Goal: Task Accomplishment & Management: Use online tool/utility

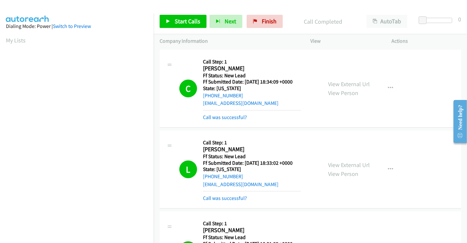
scroll to position [126, 0]
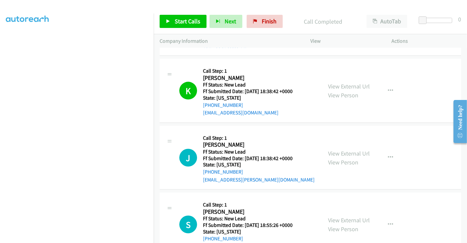
click at [267, 13] on div "Start Calls Pause Next Finish Call Completed AutoTab AutoTab 0" at bounding box center [310, 21] width 313 height 25
click at [268, 25] on link "Finish" at bounding box center [264, 21] width 36 height 13
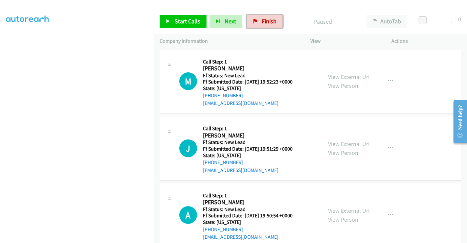
drag, startPoint x: 259, startPoint y: 21, endPoint x: 257, endPoint y: 37, distance: 16.5
click at [259, 21] on link "Finish" at bounding box center [264, 21] width 36 height 13
click at [348, 76] on link "View External Url" at bounding box center [349, 77] width 42 height 8
click at [345, 142] on link "View External Url" at bounding box center [349, 144] width 42 height 8
click at [347, 208] on link "View External Url" at bounding box center [349, 210] width 42 height 8
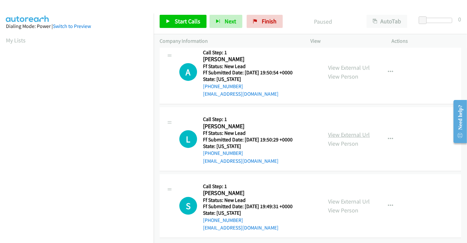
scroll to position [147, 0]
click at [341, 131] on link "View External Url" at bounding box center [349, 135] width 42 height 8
click at [339, 197] on link "View External Url" at bounding box center [349, 201] width 42 height 8
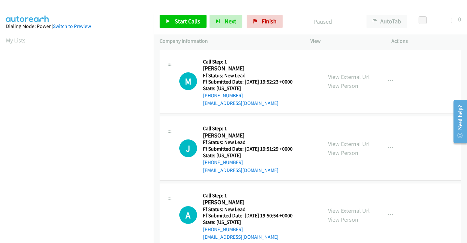
scroll to position [126, 0]
click at [186, 25] on span "Start Calls" at bounding box center [188, 21] width 26 height 8
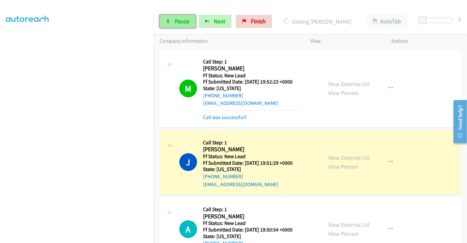
click at [186, 17] on span "Pause" at bounding box center [182, 21] width 15 height 8
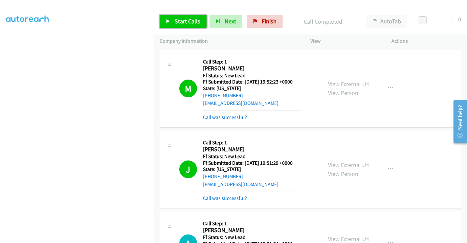
click at [179, 20] on span "Start Calls" at bounding box center [188, 21] width 26 height 8
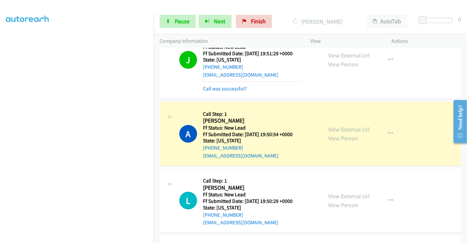
scroll to position [175, 0]
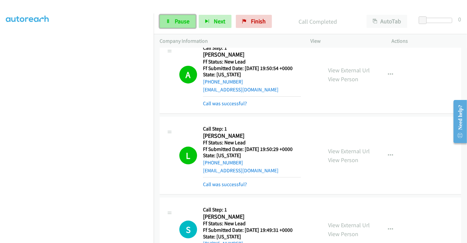
click at [179, 22] on span "Pause" at bounding box center [182, 21] width 15 height 8
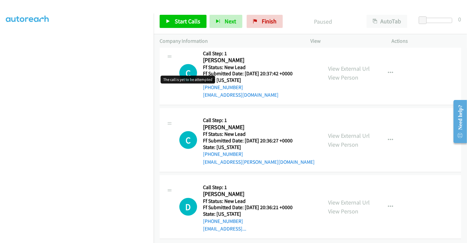
scroll to position [403, 0]
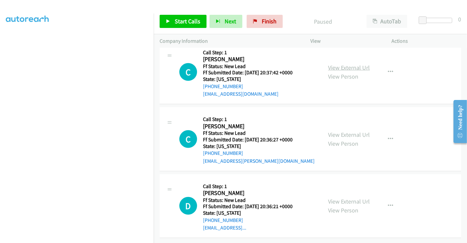
click at [345, 64] on link "View External Url" at bounding box center [349, 68] width 42 height 8
drag, startPoint x: 342, startPoint y: 128, endPoint x: 344, endPoint y: 142, distance: 14.6
click at [339, 131] on link "View External Url" at bounding box center [349, 135] width 42 height 8
click at [339, 197] on link "View External Url" at bounding box center [349, 201] width 42 height 8
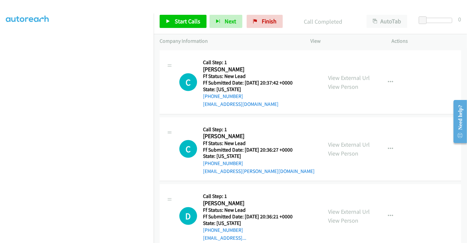
scroll to position [417, 0]
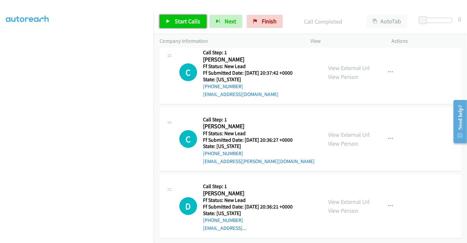
click at [187, 21] on span "Start Calls" at bounding box center [188, 21] width 26 height 8
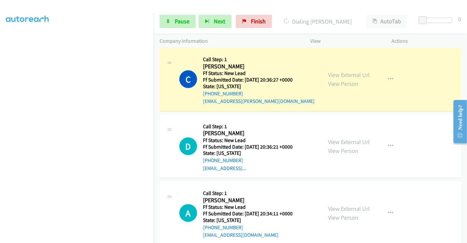
scroll to position [490, 0]
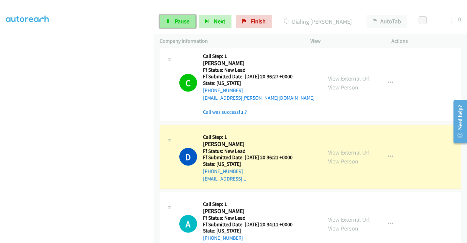
click at [175, 19] on span "Pause" at bounding box center [182, 21] width 15 height 8
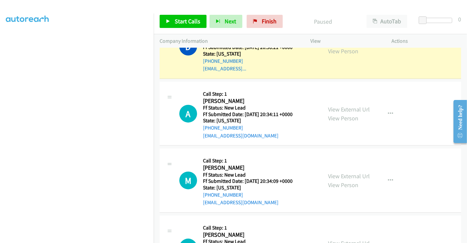
scroll to position [599, 0]
click at [344, 110] on link "View External Url" at bounding box center [349, 110] width 42 height 8
click at [344, 173] on link "View External Url" at bounding box center [349, 177] width 42 height 8
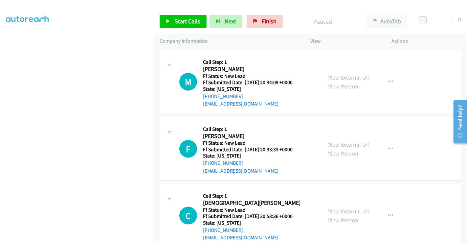
scroll to position [745, 0]
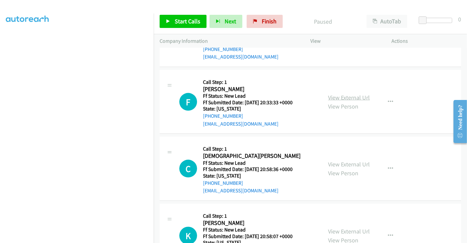
click at [343, 95] on link "View External Url" at bounding box center [349, 98] width 42 height 8
click at [344, 163] on link "View External Url" at bounding box center [349, 164] width 42 height 8
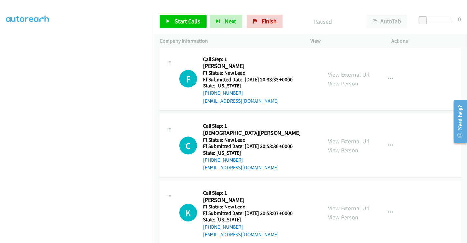
scroll to position [778, 0]
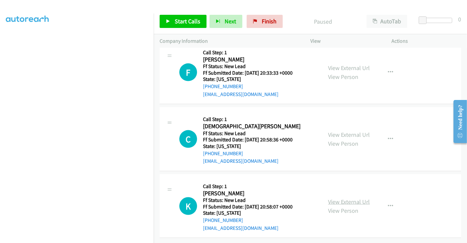
click at [335, 198] on link "View External Url" at bounding box center [349, 202] width 42 height 8
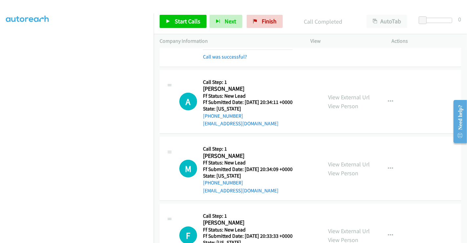
scroll to position [610, 0]
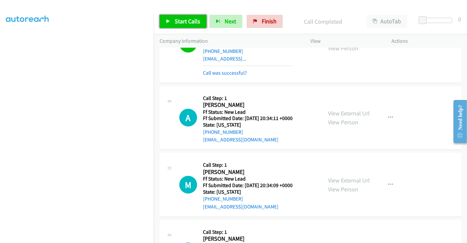
click at [178, 22] on span "Start Calls" at bounding box center [188, 21] width 26 height 8
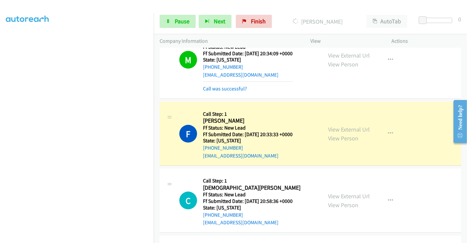
scroll to position [820, 0]
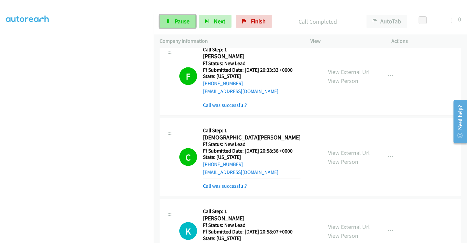
click at [173, 19] on link "Pause" at bounding box center [178, 21] width 36 height 13
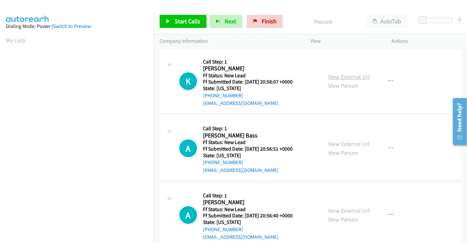
click at [338, 75] on link "View External Url" at bounding box center [349, 77] width 42 height 8
click at [344, 144] on link "View External Url" at bounding box center [349, 144] width 42 height 8
click at [343, 208] on link "View External Url" at bounding box center [349, 210] width 42 height 8
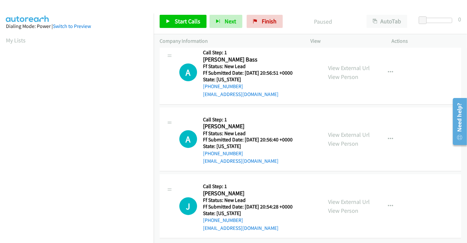
scroll to position [81, 0]
click at [343, 198] on link "View External Url" at bounding box center [349, 202] width 42 height 8
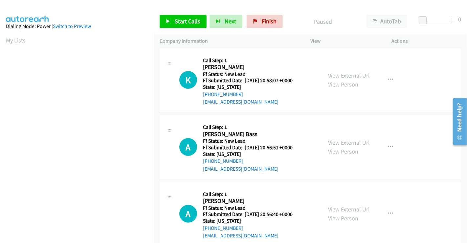
scroll to position [0, 0]
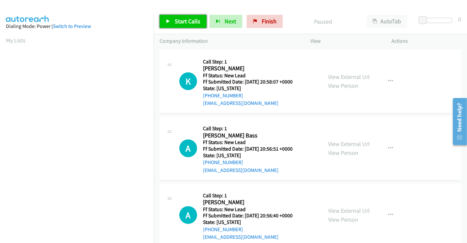
click at [181, 18] on span "Start Calls" at bounding box center [188, 21] width 26 height 8
click at [216, 24] on span "Pause" at bounding box center [223, 28] width 15 height 8
click at [181, 19] on span "Start Calls" at bounding box center [188, 21] width 26 height 8
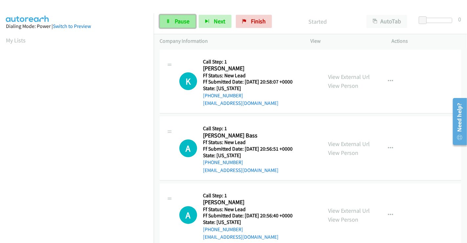
click at [181, 18] on span "Pause" at bounding box center [182, 21] width 15 height 8
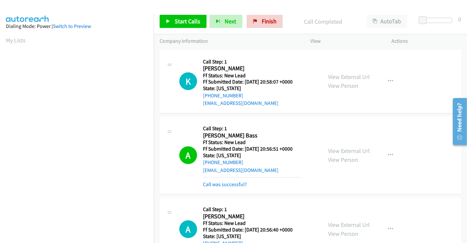
scroll to position [126, 0]
click at [177, 19] on span "Start Calls" at bounding box center [188, 21] width 26 height 8
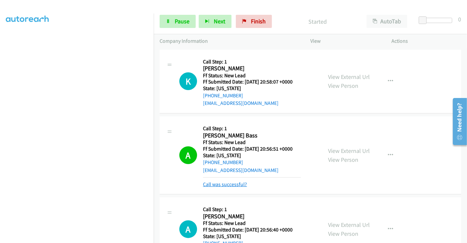
click at [238, 182] on link "Call was successful?" at bounding box center [225, 184] width 44 height 6
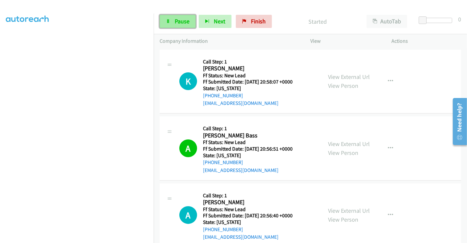
click at [174, 20] on link "Pause" at bounding box center [178, 21] width 36 height 13
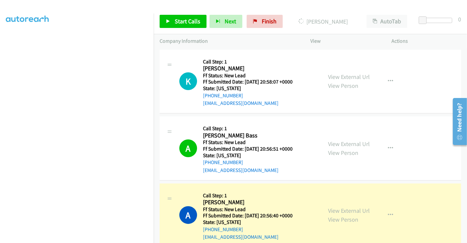
scroll to position [73, 0]
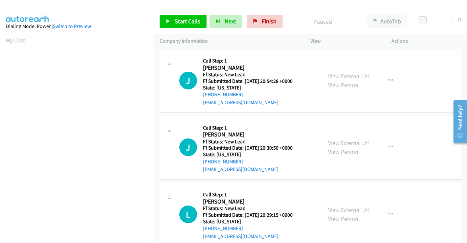
scroll to position [2, 0]
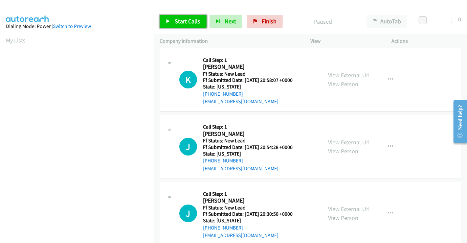
click at [188, 21] on span "Start Calls" at bounding box center [188, 21] width 26 height 8
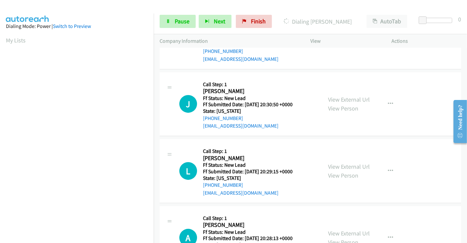
scroll to position [147, 0]
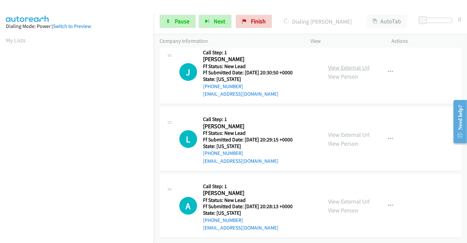
click at [343, 64] on link "View External Url" at bounding box center [349, 68] width 42 height 8
click at [341, 131] on link "View External Url" at bounding box center [349, 135] width 42 height 8
click at [344, 197] on link "View External Url" at bounding box center [349, 201] width 42 height 8
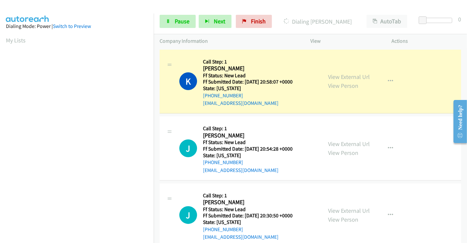
scroll to position [126, 0]
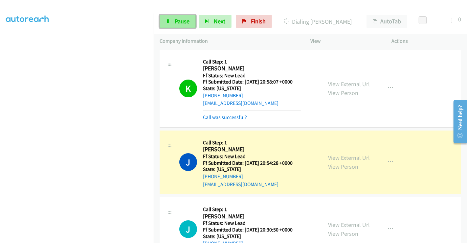
click at [170, 22] on icon at bounding box center [168, 21] width 5 height 5
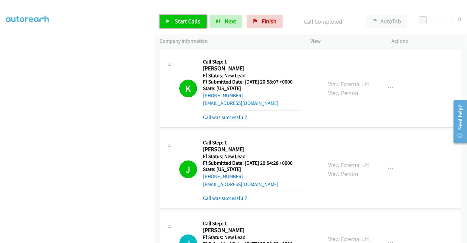
click at [173, 17] on link "Start Calls" at bounding box center [183, 21] width 47 height 13
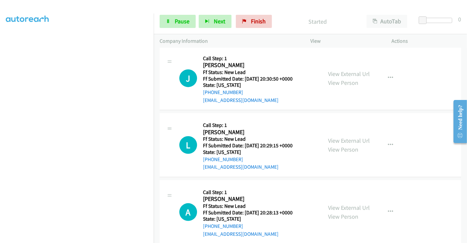
scroll to position [175, 0]
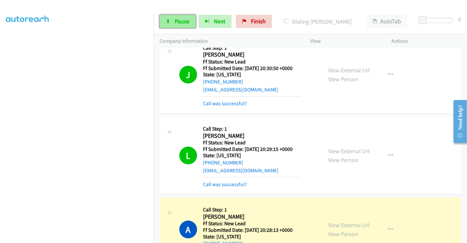
click at [175, 20] on span "Pause" at bounding box center [182, 21] width 15 height 8
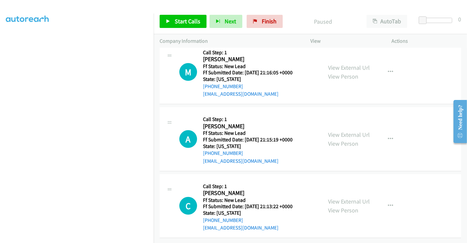
scroll to position [403, 0]
click at [343, 64] on link "View External Url" at bounding box center [349, 68] width 42 height 8
click at [349, 131] on link "View External Url" at bounding box center [349, 135] width 42 height 8
click at [346, 197] on link "View External Url" at bounding box center [349, 201] width 42 height 8
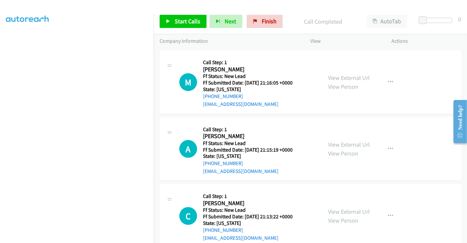
scroll to position [417, 0]
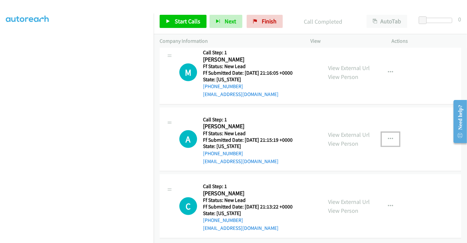
click at [388, 136] on icon "button" at bounding box center [390, 138] width 5 height 5
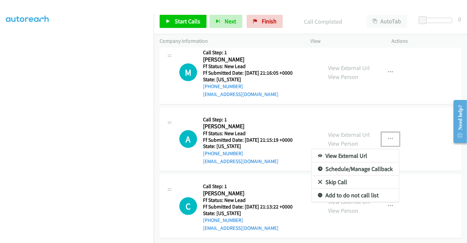
click at [341, 175] on link "Skip Call" at bounding box center [354, 181] width 87 height 13
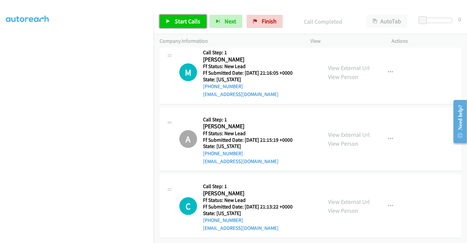
click at [189, 21] on span "Start Calls" at bounding box center [188, 21] width 26 height 8
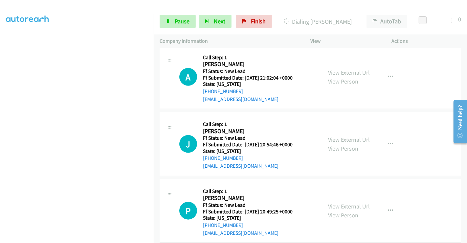
scroll to position [617, 0]
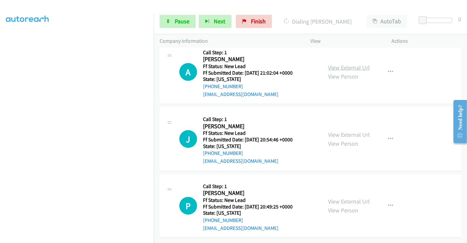
click at [344, 64] on link "View External Url" at bounding box center [349, 68] width 42 height 8
click at [341, 131] on link "View External Url" at bounding box center [349, 135] width 42 height 8
click at [342, 197] on link "View External Url" at bounding box center [349, 201] width 42 height 8
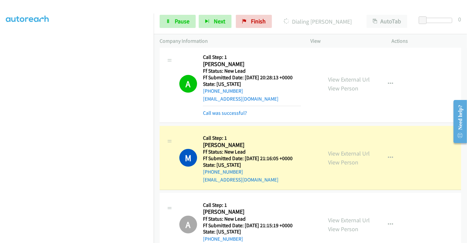
scroll to position [289, 0]
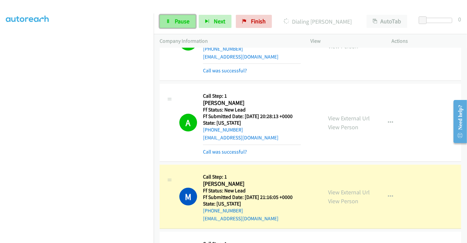
click at [176, 22] on span "Pause" at bounding box center [182, 21] width 15 height 8
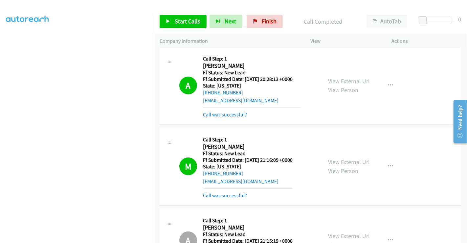
scroll to position [362, 0]
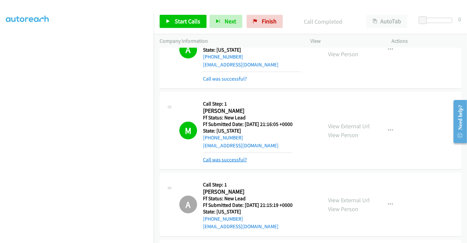
click at [223, 157] on link "Call was successful?" at bounding box center [225, 159] width 44 height 6
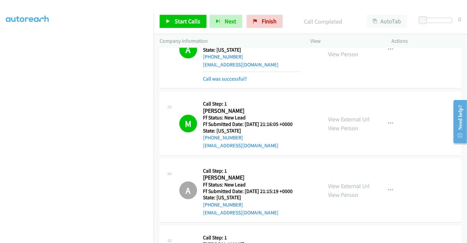
scroll to position [508, 0]
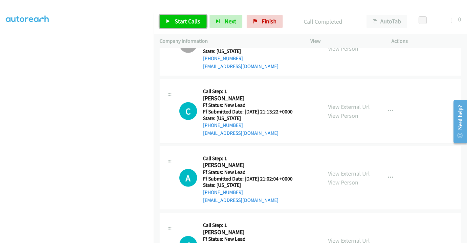
click at [179, 22] on span "Start Calls" at bounding box center [188, 21] width 26 height 8
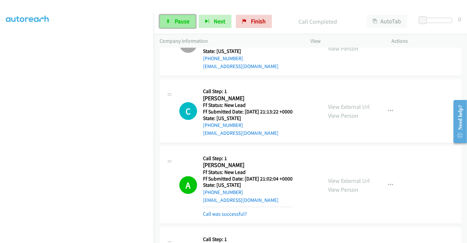
click at [171, 20] on link "Pause" at bounding box center [178, 21] width 36 height 13
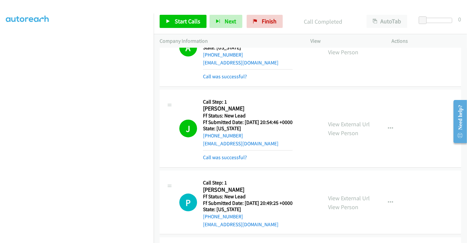
scroll to position [535, 0]
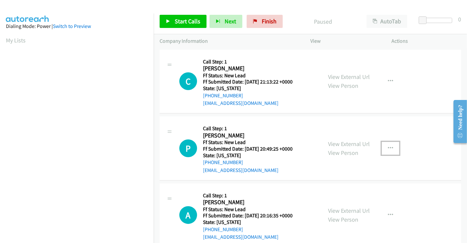
click at [388, 149] on icon "button" at bounding box center [390, 147] width 5 height 5
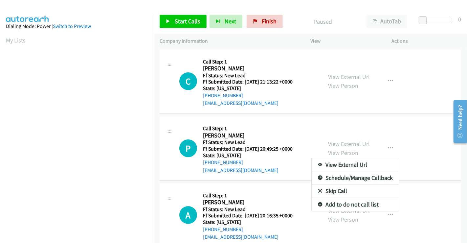
click at [336, 187] on link "Skip Call" at bounding box center [354, 190] width 87 height 13
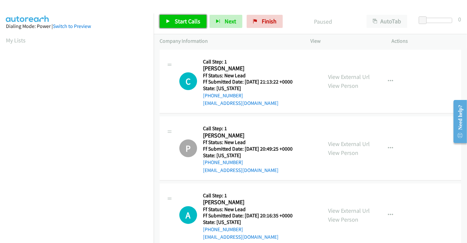
click at [185, 19] on span "Start Calls" at bounding box center [188, 21] width 26 height 8
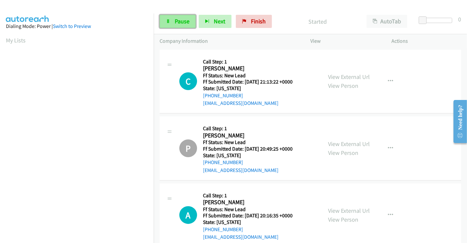
click at [175, 19] on span "Pause" at bounding box center [182, 21] width 15 height 8
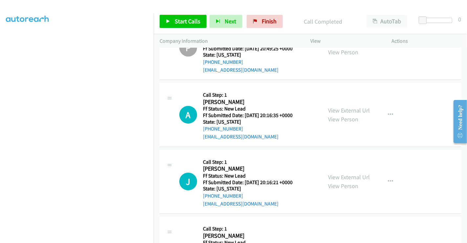
scroll to position [146, 0]
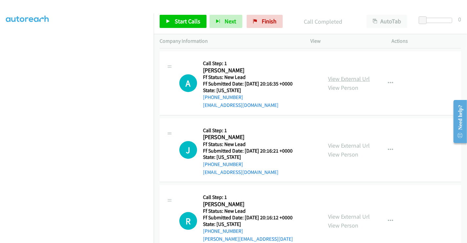
click at [346, 76] on link "View External Url" at bounding box center [349, 79] width 42 height 8
click at [344, 143] on link "View External Url" at bounding box center [349, 145] width 42 height 8
click at [338, 212] on link "View External Url" at bounding box center [349, 216] width 42 height 8
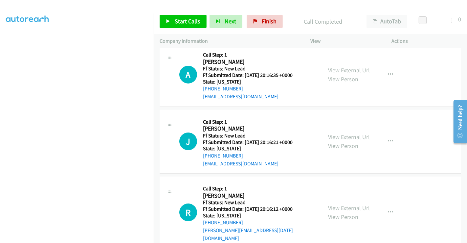
scroll to position [161, 0]
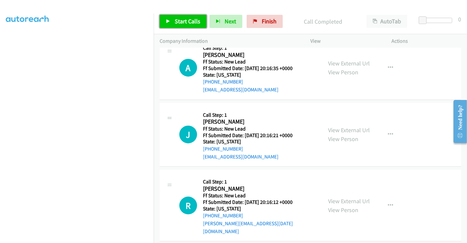
click at [177, 21] on span "Start Calls" at bounding box center [188, 21] width 26 height 8
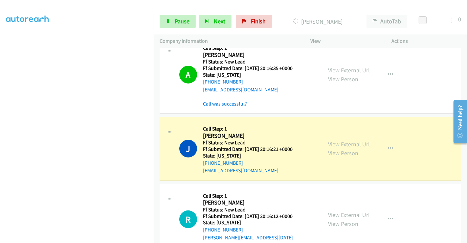
scroll to position [126, 0]
click at [178, 20] on span "Pause" at bounding box center [182, 21] width 15 height 8
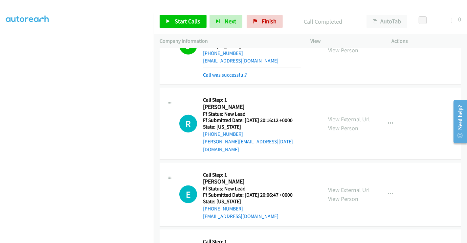
click at [228, 73] on link "Call was successful?" at bounding box center [225, 75] width 44 height 6
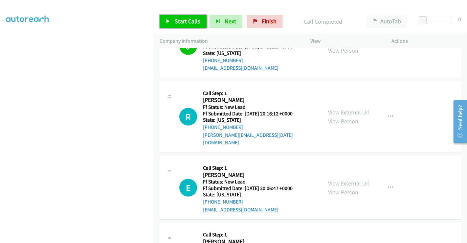
click at [186, 19] on span "Start Calls" at bounding box center [188, 21] width 26 height 8
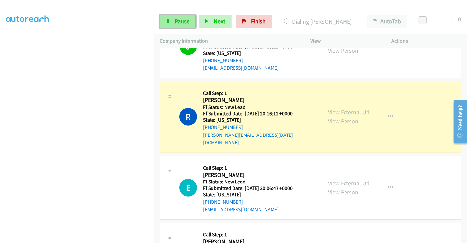
click at [164, 19] on link "Pause" at bounding box center [178, 21] width 36 height 13
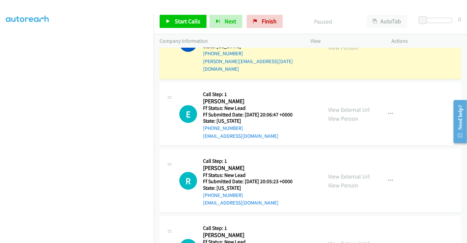
scroll to position [375, 0]
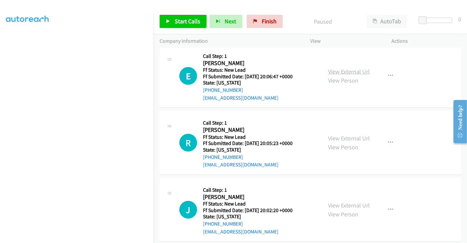
click at [351, 68] on link "View External Url" at bounding box center [349, 72] width 42 height 8
click at [340, 134] on link "View External Url" at bounding box center [349, 138] width 42 height 8
click at [344, 201] on link "View External Url" at bounding box center [349, 205] width 42 height 8
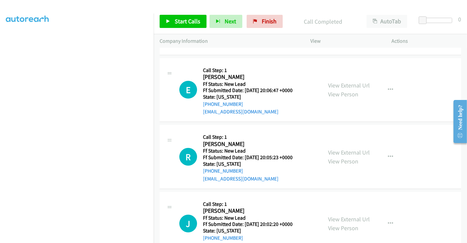
scroll to position [389, 0]
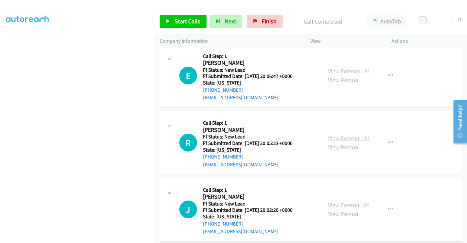
click at [347, 134] on link "View External Url" at bounding box center [349, 138] width 42 height 8
click at [388, 140] on icon "button" at bounding box center [390, 142] width 5 height 5
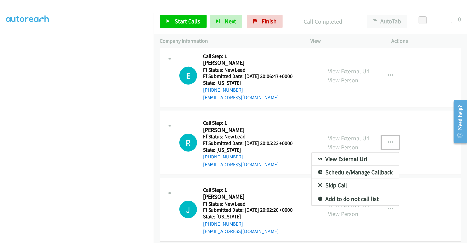
click at [338, 179] on link "Skip Call" at bounding box center [354, 185] width 87 height 13
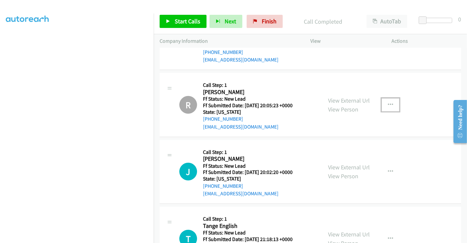
scroll to position [462, 0]
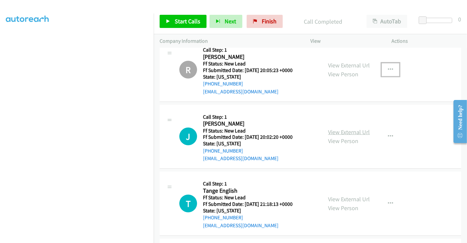
click at [350, 128] on link "View External Url" at bounding box center [349, 132] width 42 height 8
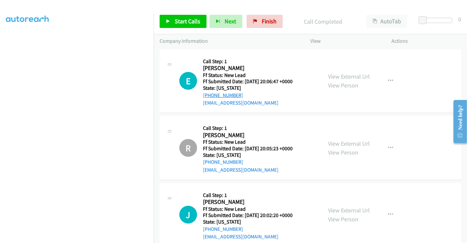
scroll to position [316, 0]
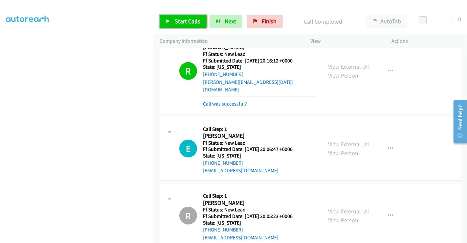
click at [188, 15] on link "Start Calls" at bounding box center [183, 21] width 47 height 13
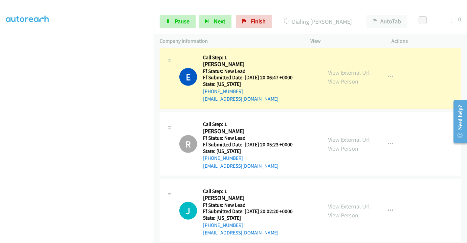
scroll to position [377, 0]
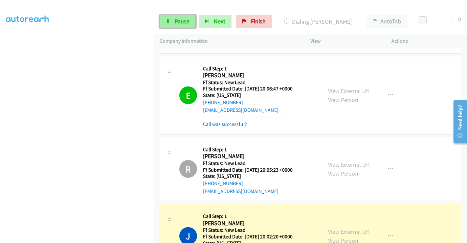
click at [178, 19] on span "Pause" at bounding box center [182, 21] width 15 height 8
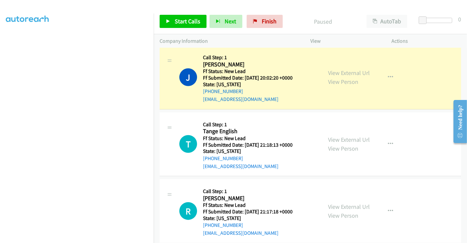
scroll to position [536, 0]
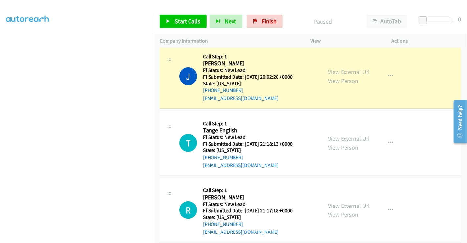
click at [347, 135] on link "View External Url" at bounding box center [349, 139] width 42 height 8
click at [342, 202] on link "View External Url" at bounding box center [349, 206] width 42 height 8
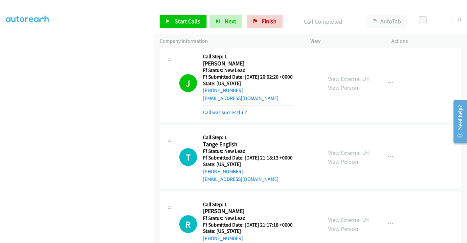
scroll to position [550, 0]
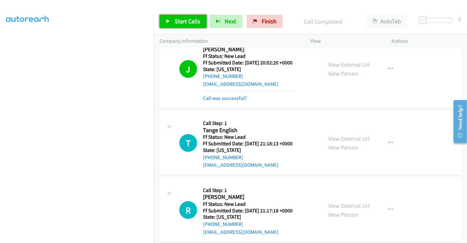
click at [192, 21] on span "Start Calls" at bounding box center [188, 21] width 26 height 8
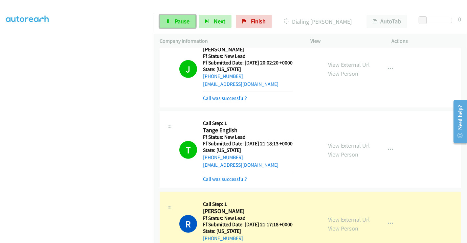
click at [180, 18] on span "Pause" at bounding box center [182, 21] width 15 height 8
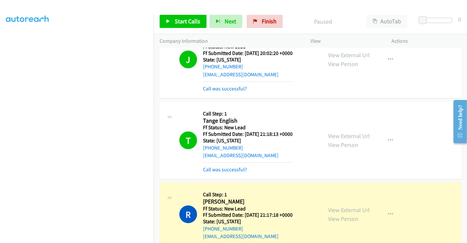
scroll to position [565, 0]
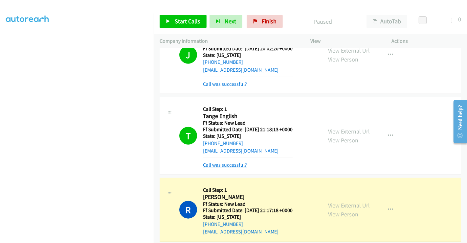
click at [227, 161] on link "Call was successful?" at bounding box center [225, 164] width 44 height 6
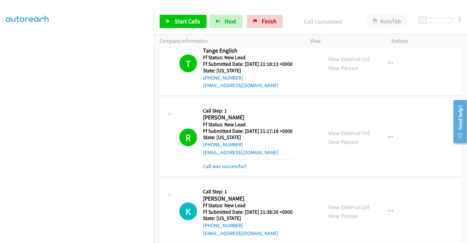
scroll to position [569, 0]
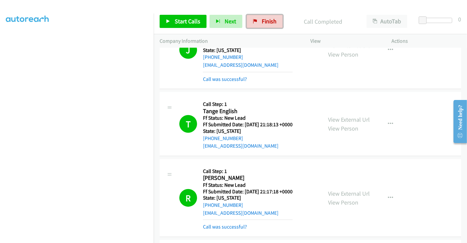
click at [263, 20] on span "Finish" at bounding box center [269, 21] width 15 height 8
